Goal: Information Seeking & Learning: Learn about a topic

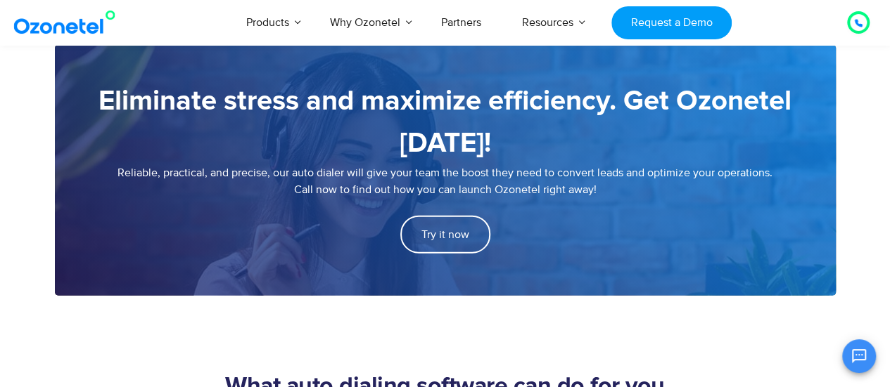
scroll to position [1875, 0]
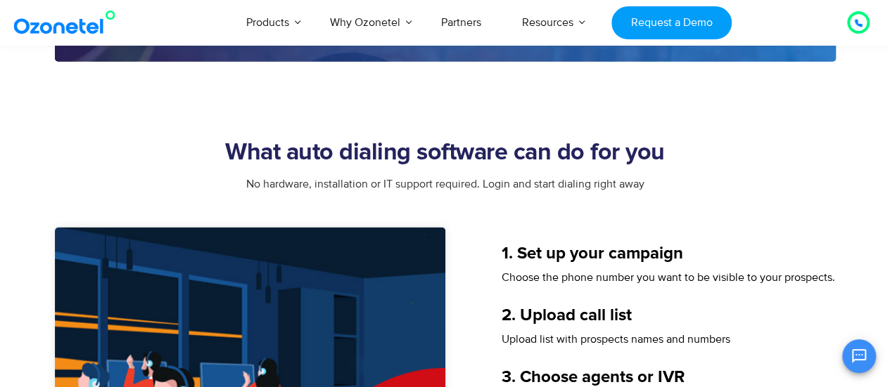
click at [495, 154] on h2 "What auto dialing software can do for you" at bounding box center [445, 153] width 781 height 28
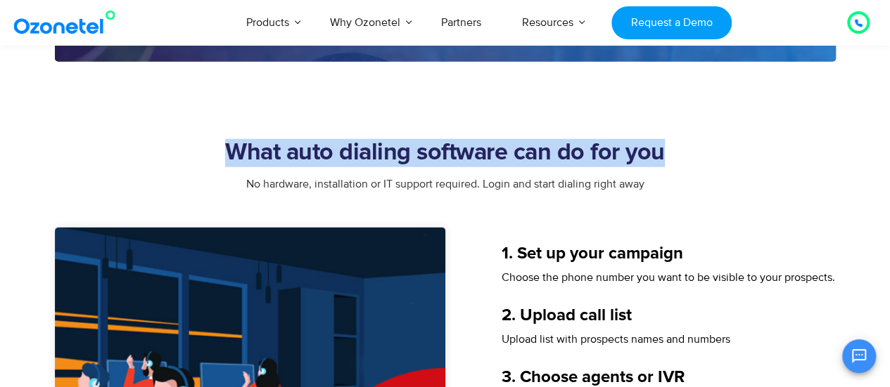
click at [495, 154] on h2 "What auto dialing software can do for you" at bounding box center [445, 153] width 781 height 28
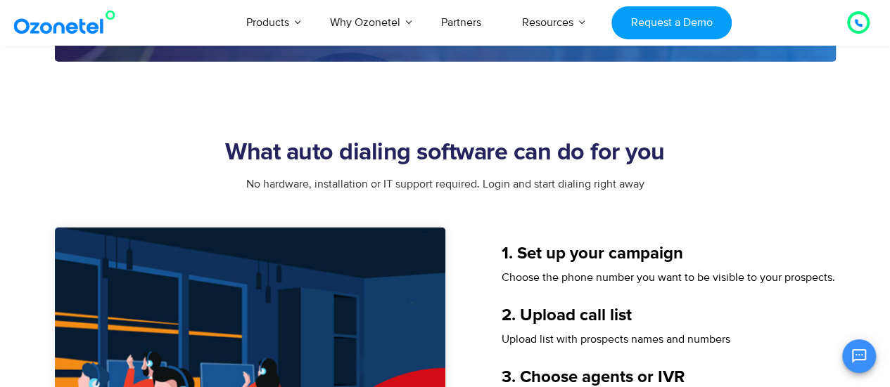
click at [563, 272] on span "Choose the phone number you want to be visible to your prospects." at bounding box center [667, 278] width 333 height 14
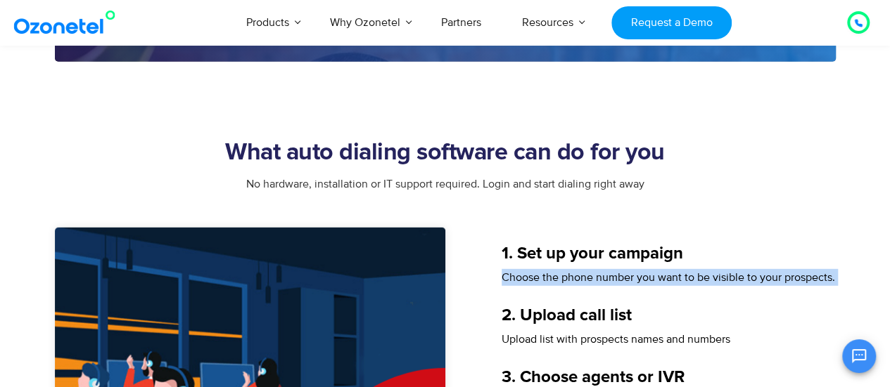
click at [563, 272] on span "Choose the phone number you want to be visible to your prospects." at bounding box center [667, 278] width 333 height 14
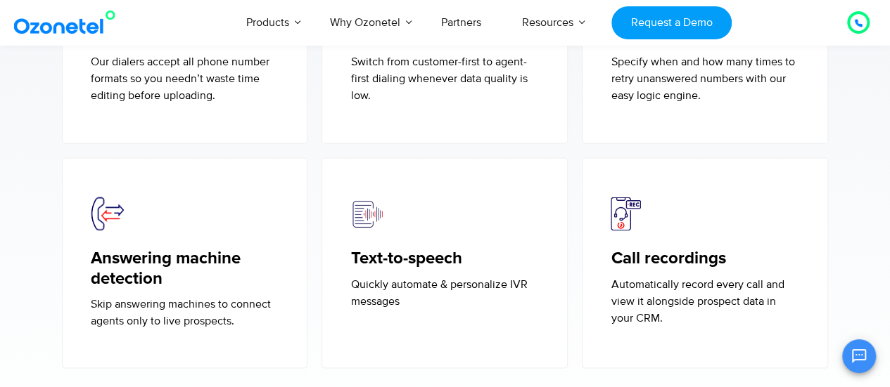
scroll to position [3877, 0]
click at [672, 101] on p "Specify when and how many times to retry unanswered numbers with our easy logic…" at bounding box center [704, 78] width 188 height 51
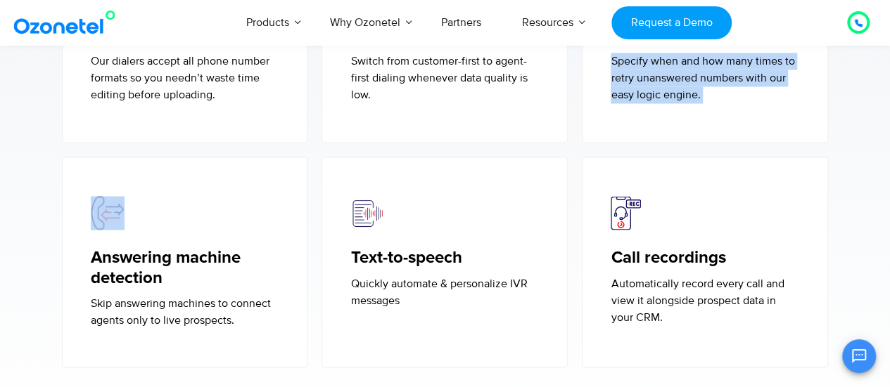
click at [672, 101] on p "Specify when and how many times to retry unanswered numbers with our easy logic…" at bounding box center [704, 78] width 188 height 51
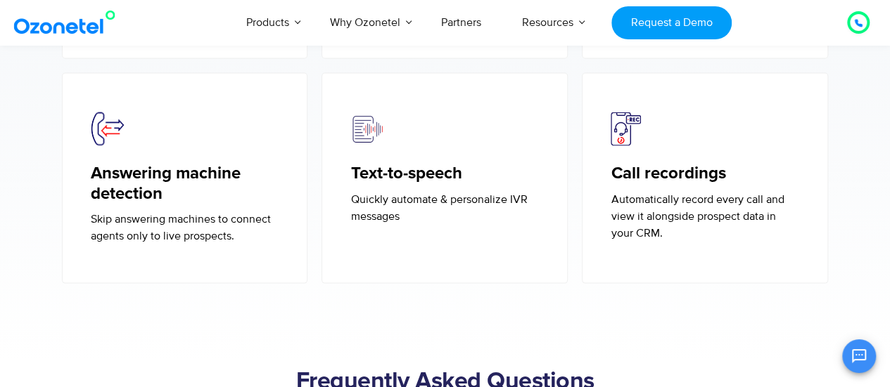
scroll to position [3963, 0]
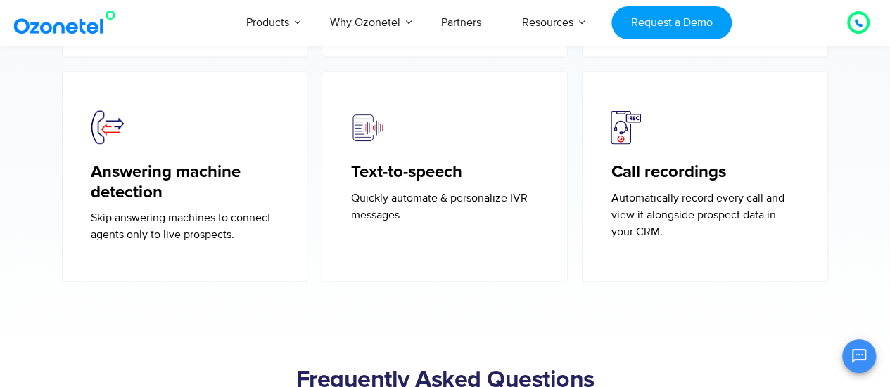
click at [429, 220] on p "Quickly automate & personalize IVR messages" at bounding box center [444, 206] width 188 height 34
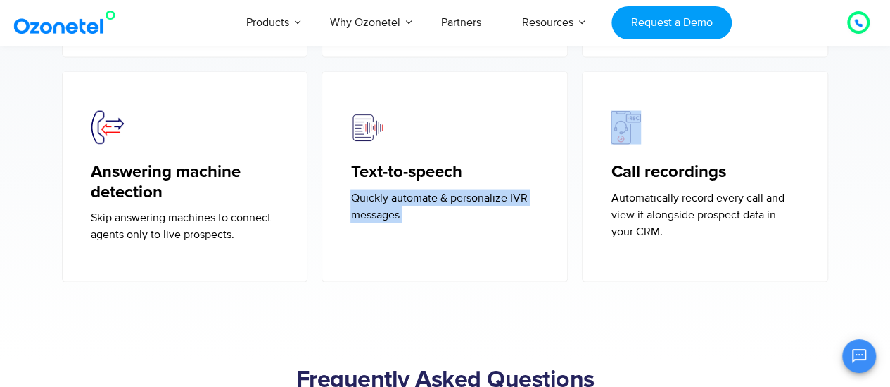
click at [429, 220] on p "Quickly automate & personalize IVR messages" at bounding box center [444, 206] width 188 height 34
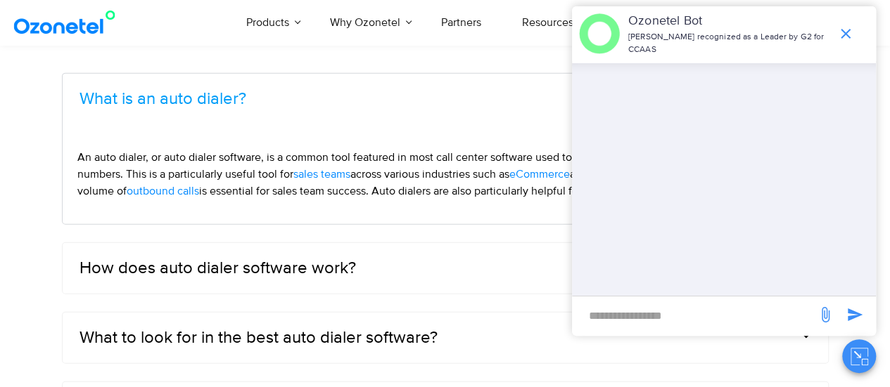
scroll to position [4321, 0]
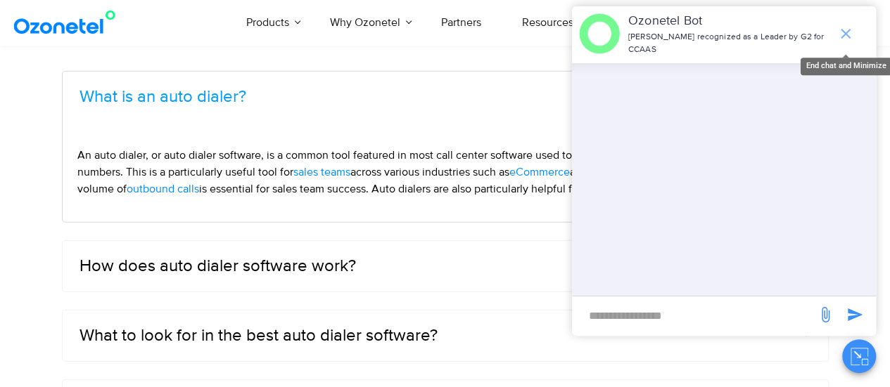
click at [849, 40] on icon "end chat or minimize" at bounding box center [845, 33] width 17 height 17
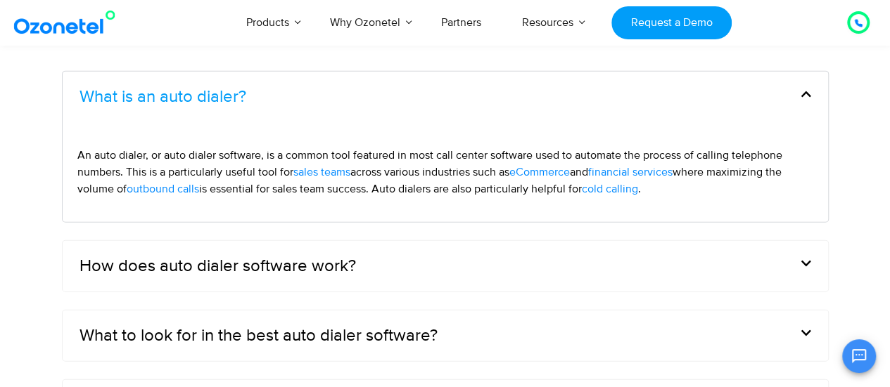
click at [390, 179] on span "across various industries such as" at bounding box center [429, 172] width 159 height 14
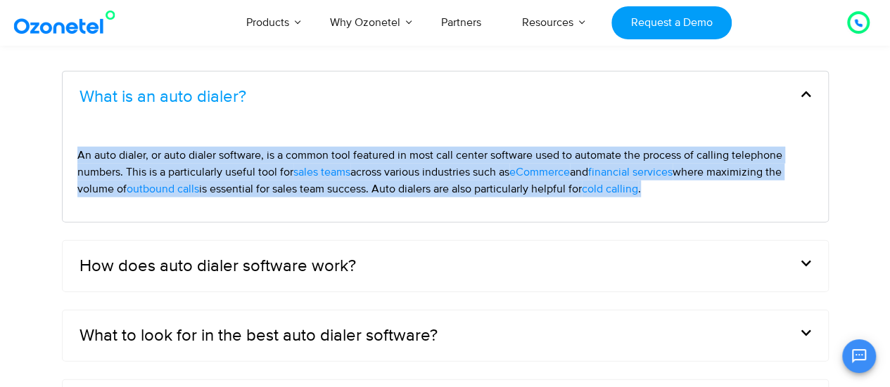
click at [390, 179] on span "across various industries such as" at bounding box center [429, 172] width 159 height 14
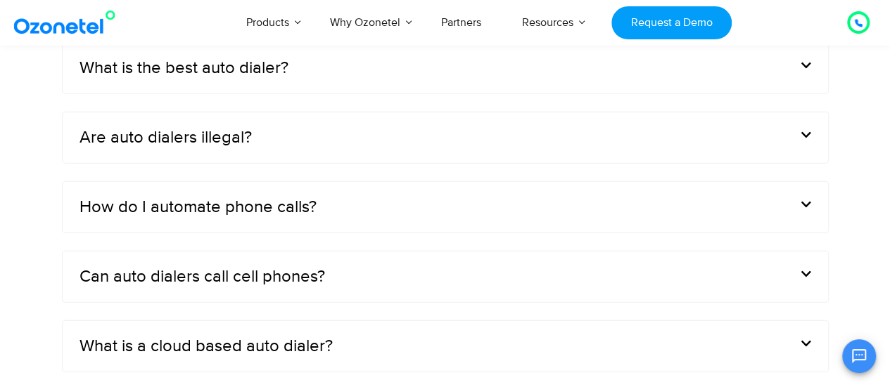
click at [402, 163] on div "Are auto dialers illegal?" at bounding box center [445, 138] width 765 height 51
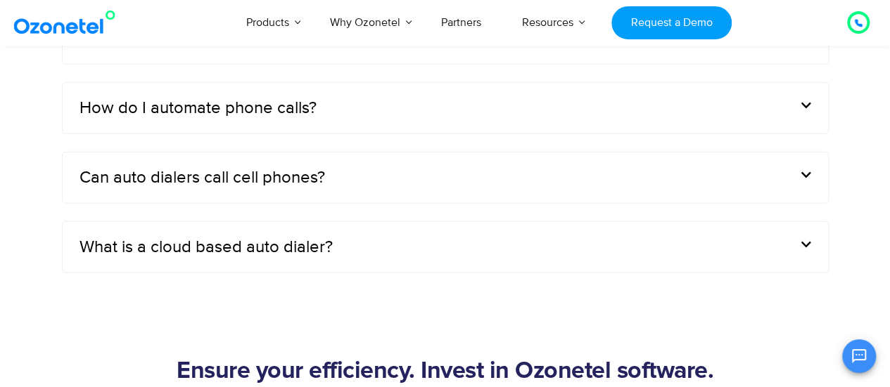
scroll to position [4559, 0]
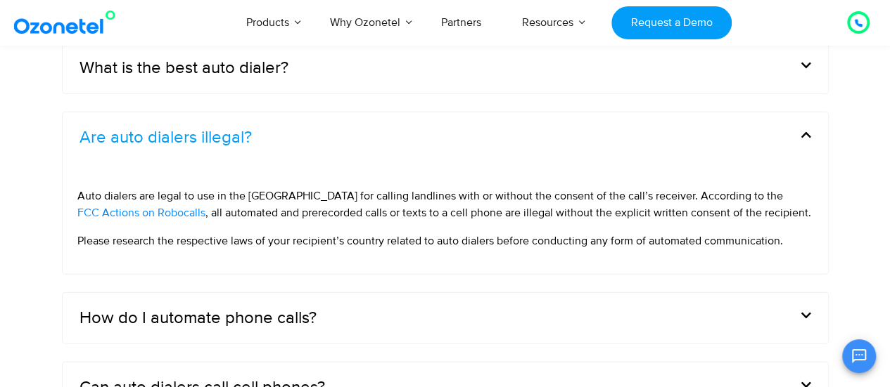
click at [402, 163] on div "Are auto dialers illegal?" at bounding box center [445, 138] width 765 height 51
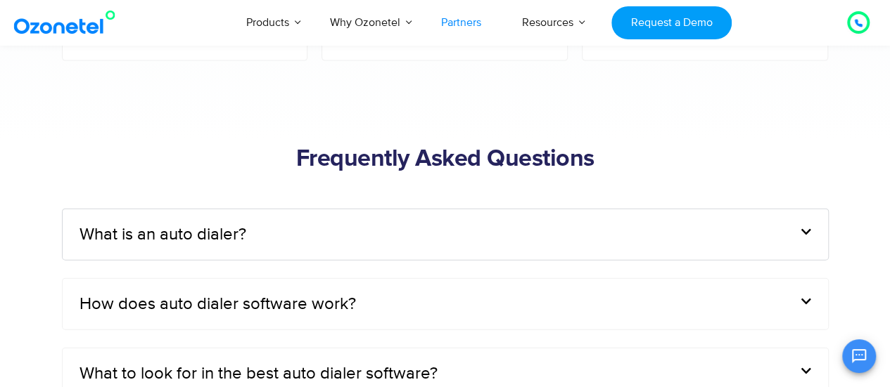
scroll to position [4176, 0]
